Goal: Book appointment/travel/reservation

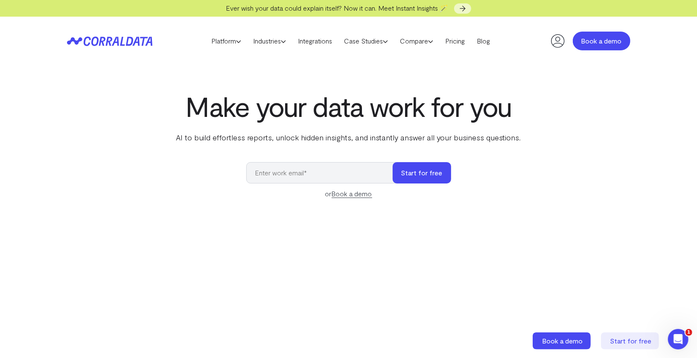
click at [593, 45] on link "Book a demo" at bounding box center [601, 41] width 58 height 19
click at [491, 43] on link "Blog" at bounding box center [483, 41] width 25 height 13
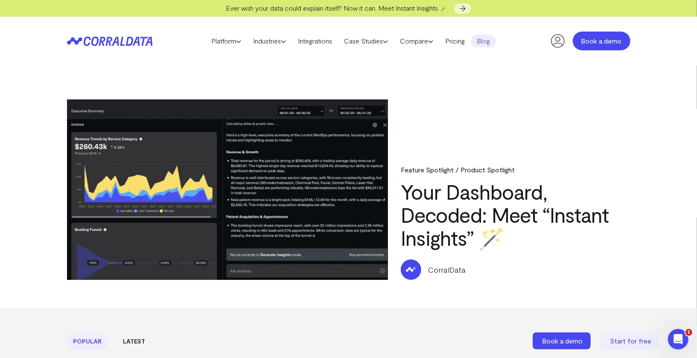
click at [613, 37] on link "Book a demo" at bounding box center [601, 41] width 58 height 19
